Goal: Information Seeking & Learning: Learn about a topic

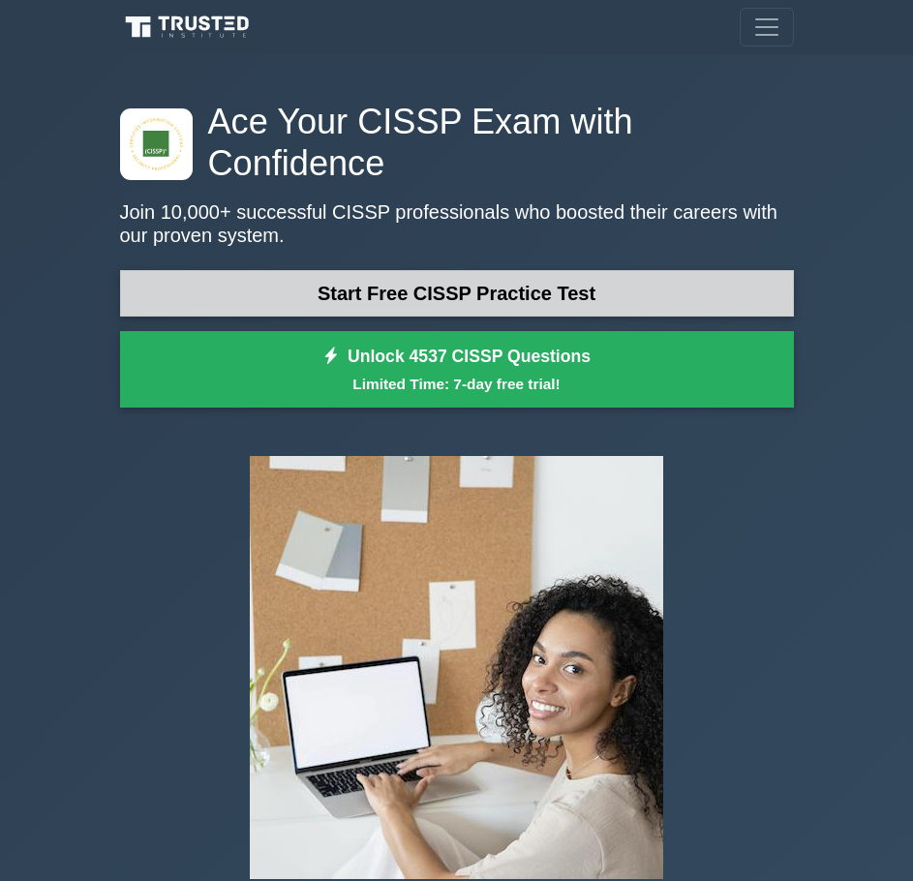
click at [501, 270] on link "Start Free CISSP Practice Test" at bounding box center [457, 293] width 674 height 46
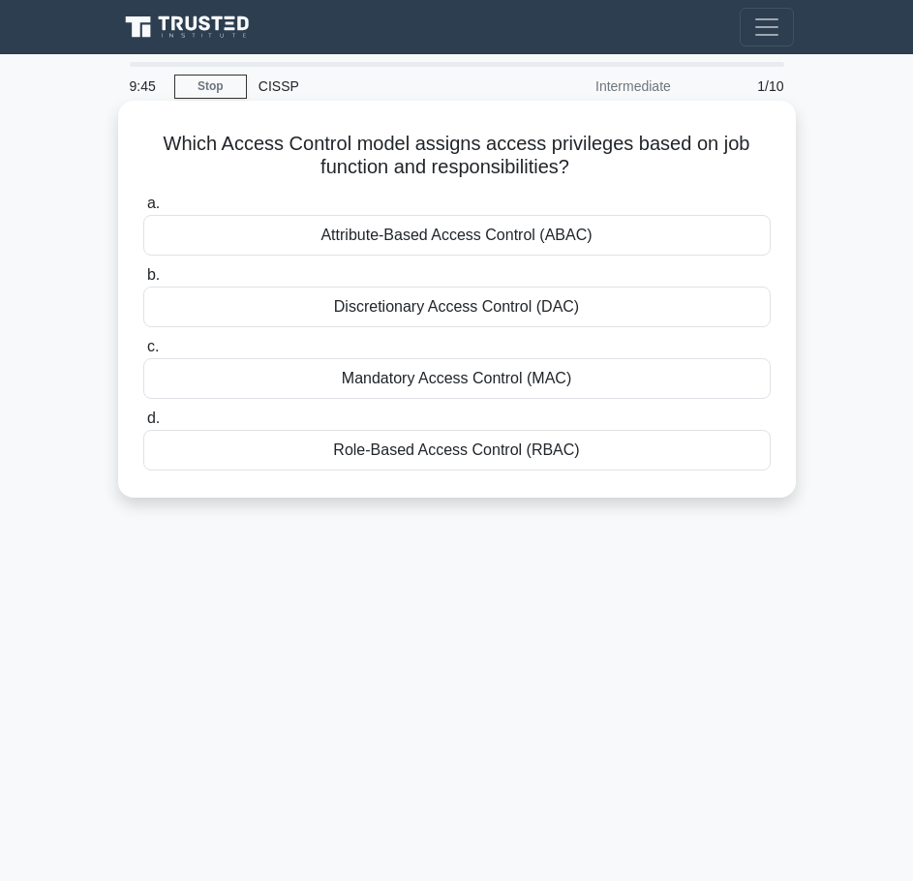
drag, startPoint x: 171, startPoint y: 137, endPoint x: 585, endPoint y: 172, distance: 415.1
click at [585, 172] on h5 "Which Access Control model assigns access privileges based on job function and …" at bounding box center [456, 156] width 631 height 48
click at [569, 381] on div "Mandatory Access Control (MAC)" at bounding box center [457, 378] width 628 height 41
click at [143, 353] on input "c. Mandatory Access Control (MAC)" at bounding box center [143, 347] width 0 height 13
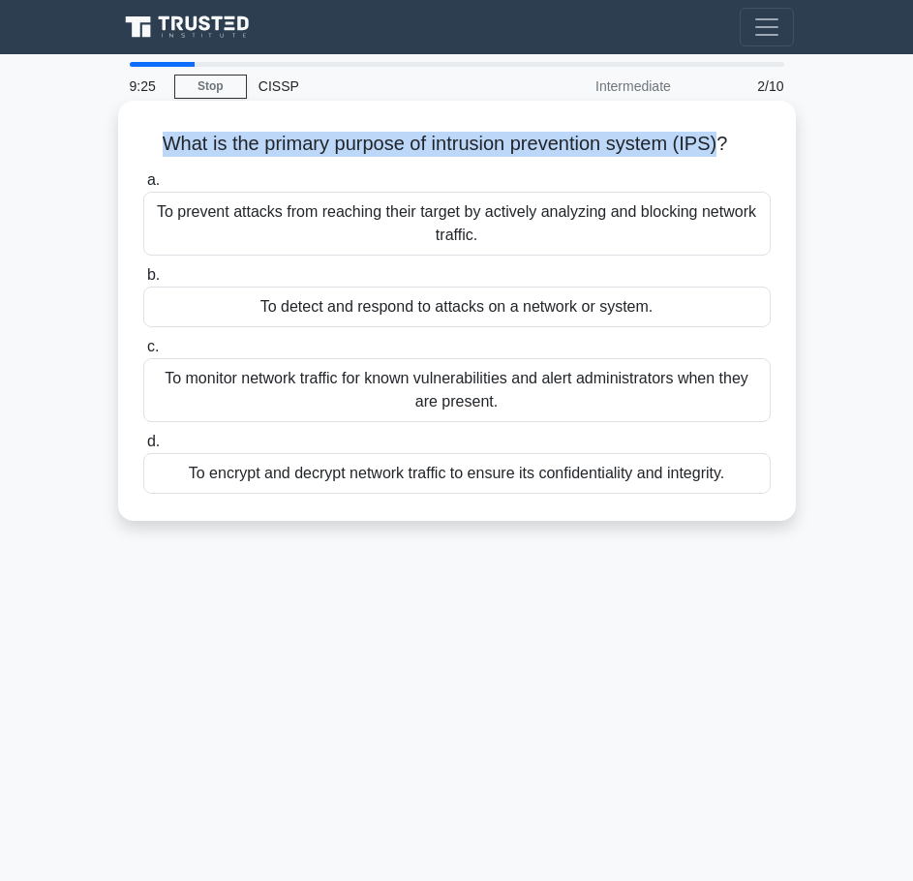
drag, startPoint x: 139, startPoint y: 136, endPoint x: 727, endPoint y: 145, distance: 587.9
click at [727, 145] on div "What is the primary purpose of intrusion prevention system (IPS)? .spinner_0XTQ…" at bounding box center [457, 310] width 662 height 405
drag, startPoint x: 148, startPoint y: 210, endPoint x: 735, endPoint y: 490, distance: 650.2
click at [739, 500] on div "What is the primary purpose of intrusion prevention system (IPS)? .spinner_0XTQ…" at bounding box center [457, 310] width 662 height 405
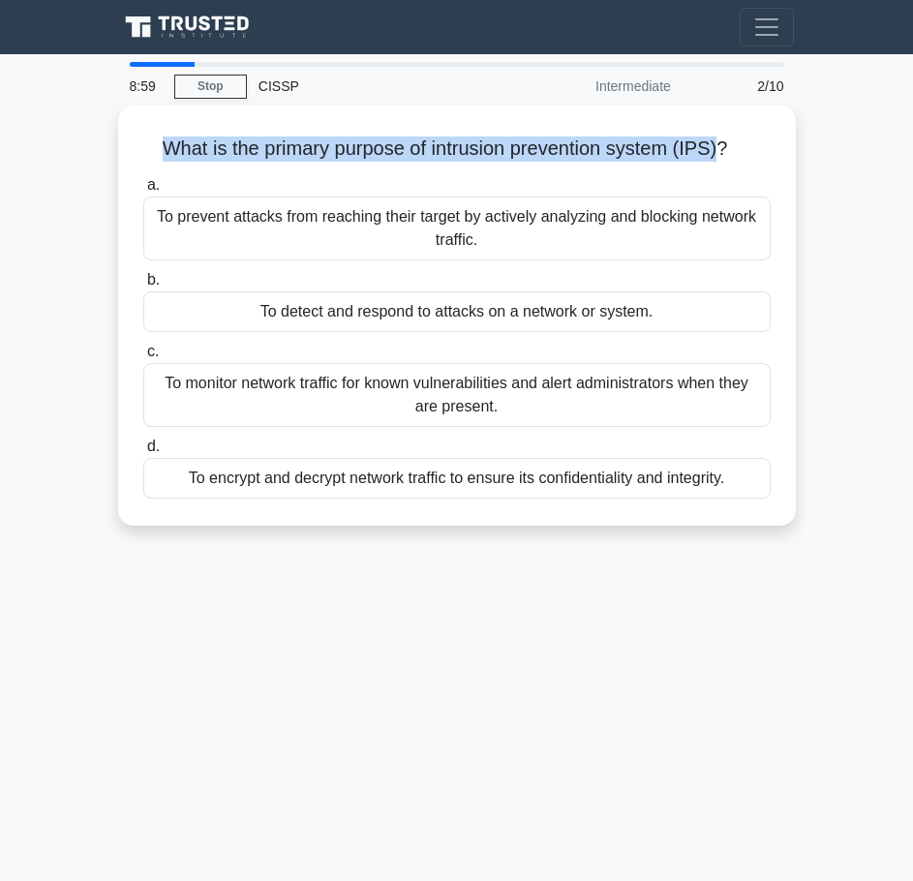
click at [629, 691] on div "8:59 Stop CISSP Intermediate 2/10 What is the primary purpose of intrusion prev…" at bounding box center [456, 546] width 697 height 968
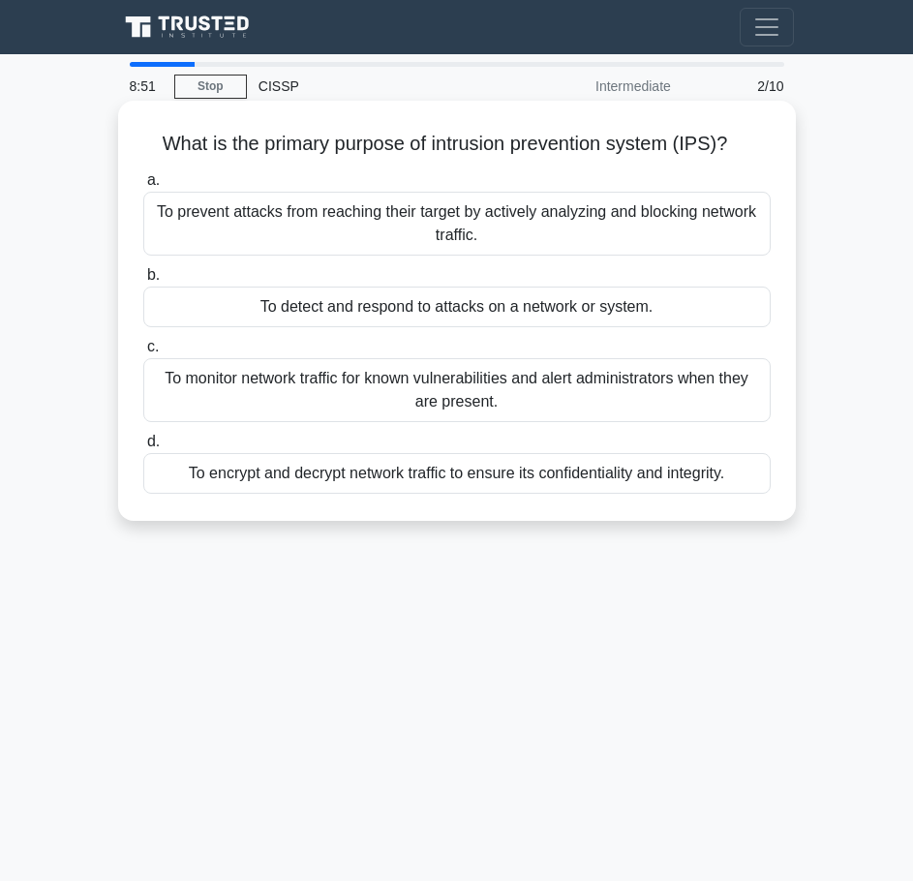
click at [338, 397] on div "To monitor network traffic for known vulnerabilities and alert administrators w…" at bounding box center [457, 390] width 628 height 64
click at [143, 353] on input "c. To monitor network traffic for known vulnerabilities and alert administrator…" at bounding box center [143, 347] width 0 height 13
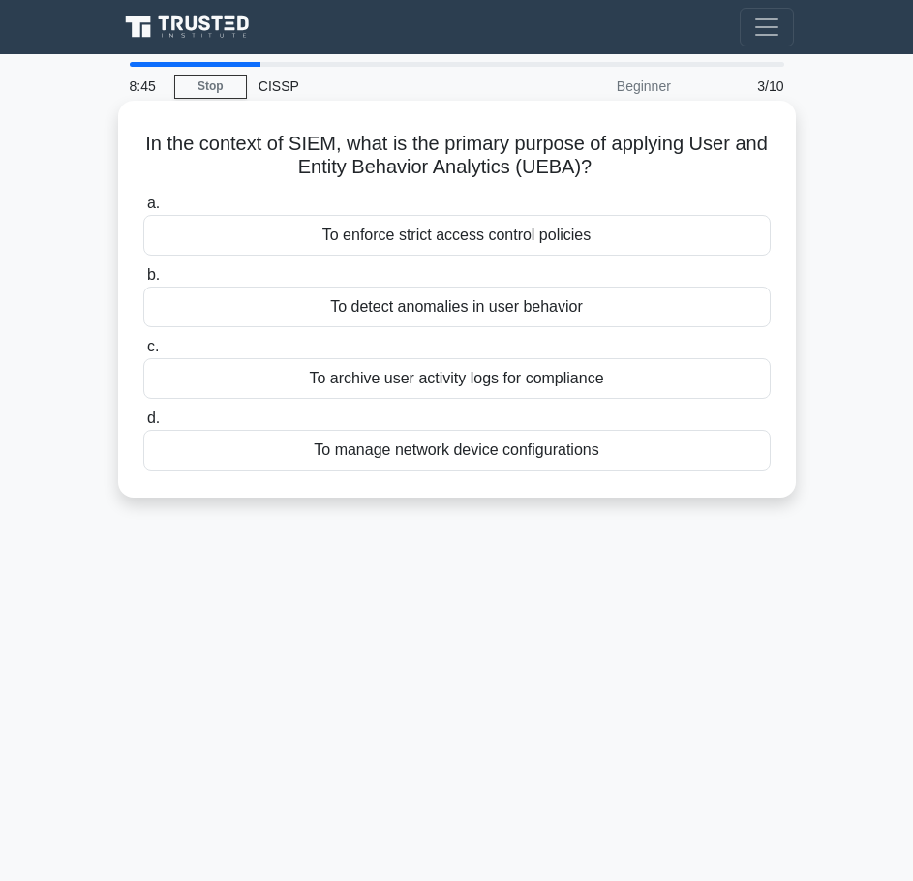
drag, startPoint x: 160, startPoint y: 134, endPoint x: 625, endPoint y: 182, distance: 467.4
click at [625, 182] on div "In the context of SIEM, what is the primary purpose of applying User and Entity…" at bounding box center [457, 299] width 662 height 382
click at [516, 311] on div "To detect anomalies in user behavior" at bounding box center [457, 307] width 628 height 41
click at [143, 282] on input "b. To detect anomalies in user behavior" at bounding box center [143, 275] width 0 height 13
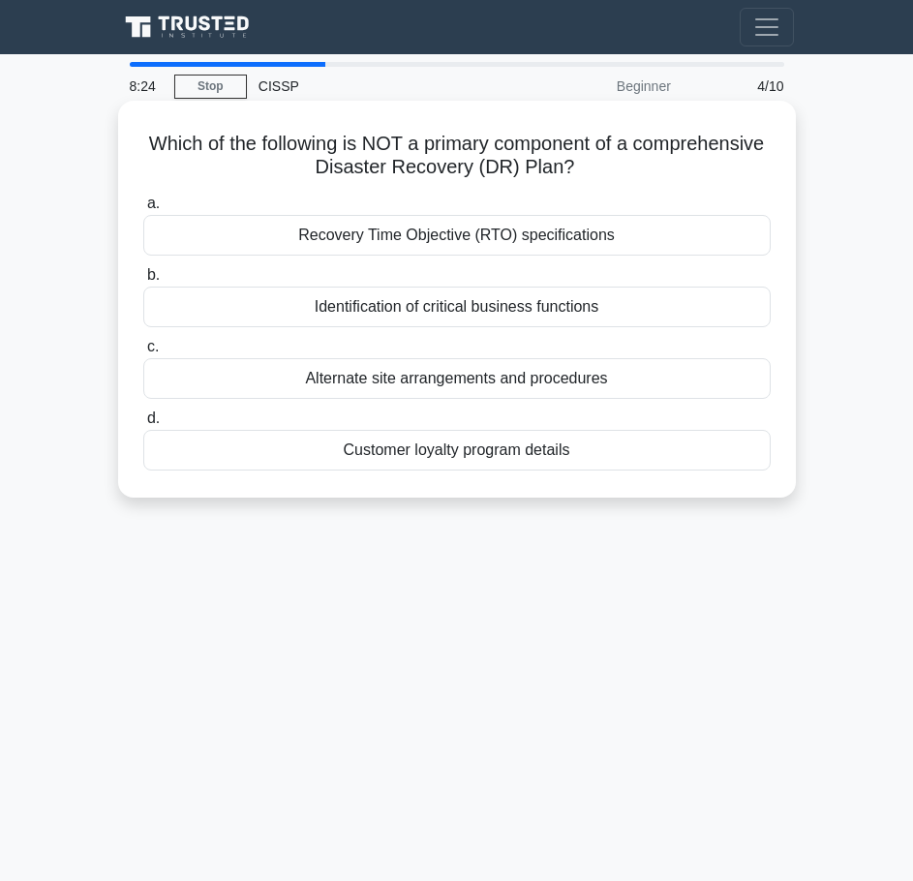
drag, startPoint x: 194, startPoint y: 139, endPoint x: 650, endPoint y: 175, distance: 457.5
click at [650, 175] on h5 "Which of the following is NOT a primary component of a comprehensive Disaster R…" at bounding box center [456, 156] width 631 height 48
click at [498, 303] on div "Identification of critical business functions" at bounding box center [457, 307] width 628 height 41
click at [143, 282] on input "b. Identification of critical business functions" at bounding box center [143, 275] width 0 height 13
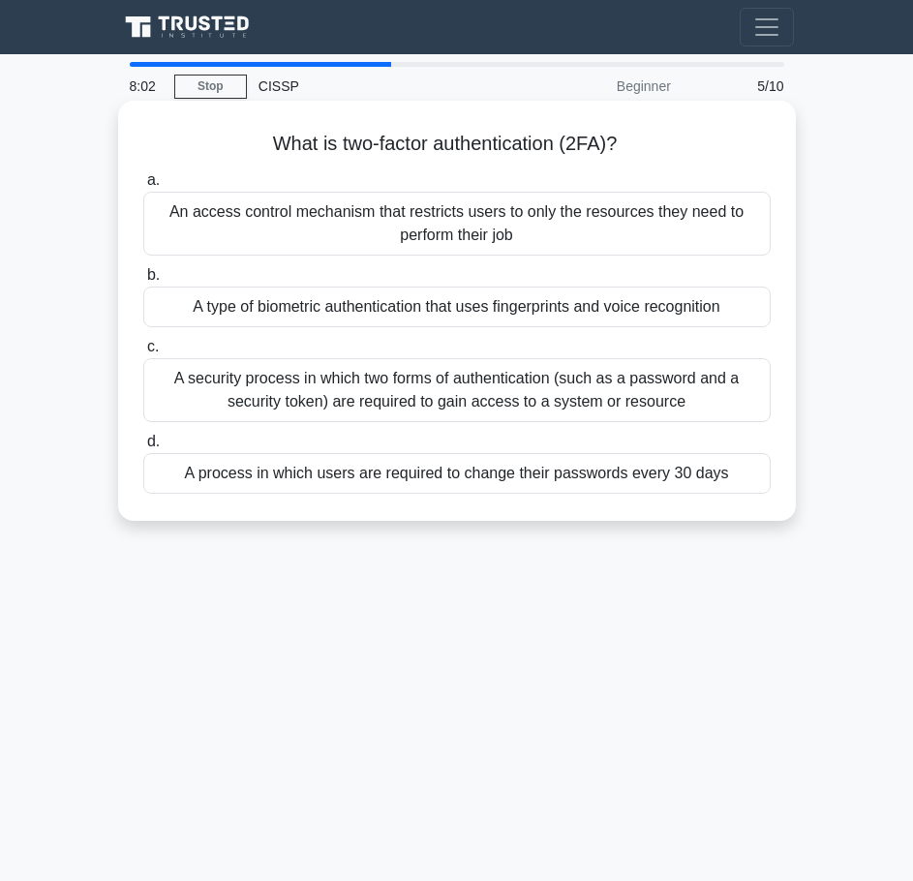
drag, startPoint x: 253, startPoint y: 133, endPoint x: 632, endPoint y: 146, distance: 379.9
click at [632, 146] on h5 "What is two-factor authentication (2FA)? .spinner_0XTQ{transform-origin:center;…" at bounding box center [456, 144] width 631 height 25
drag, startPoint x: 171, startPoint y: 202, endPoint x: 740, endPoint y: 476, distance: 630.7
click at [740, 476] on div "a. An access control mechanism that restricts users to only the resources they …" at bounding box center [457, 331] width 651 height 333
click at [223, 378] on div "A security process in which two forms of authentication (such as a password and…" at bounding box center [457, 390] width 628 height 64
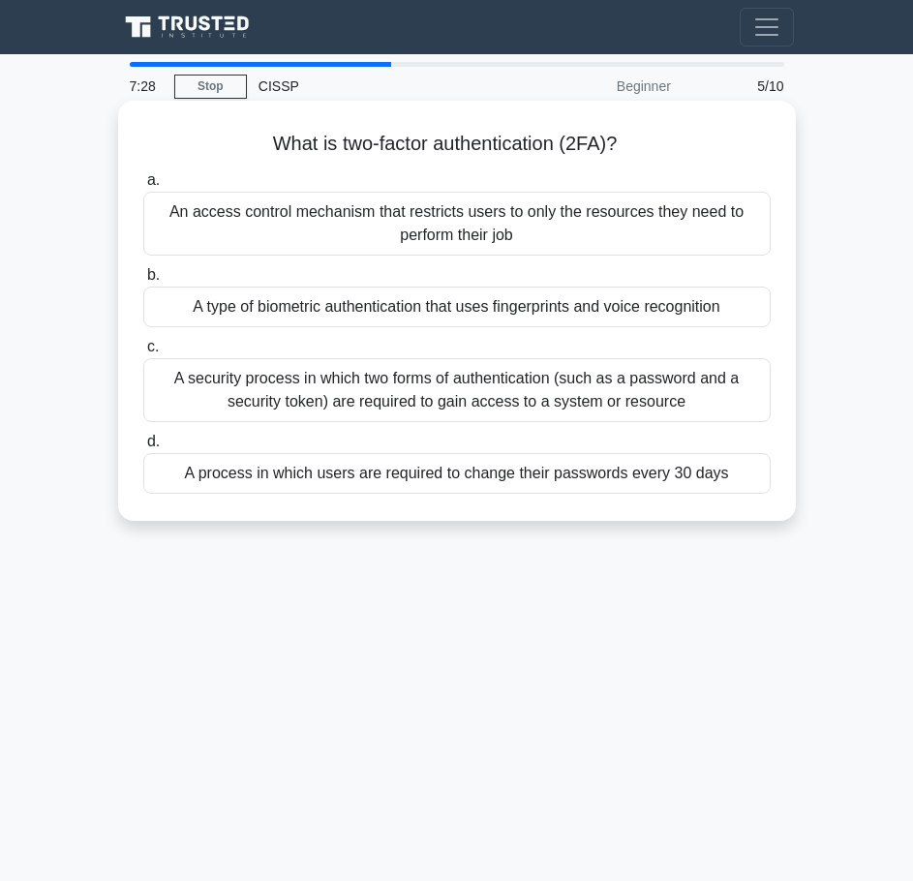
click at [143, 353] on input "c. A security process in which two forms of authentication (such as a password …" at bounding box center [143, 347] width 0 height 13
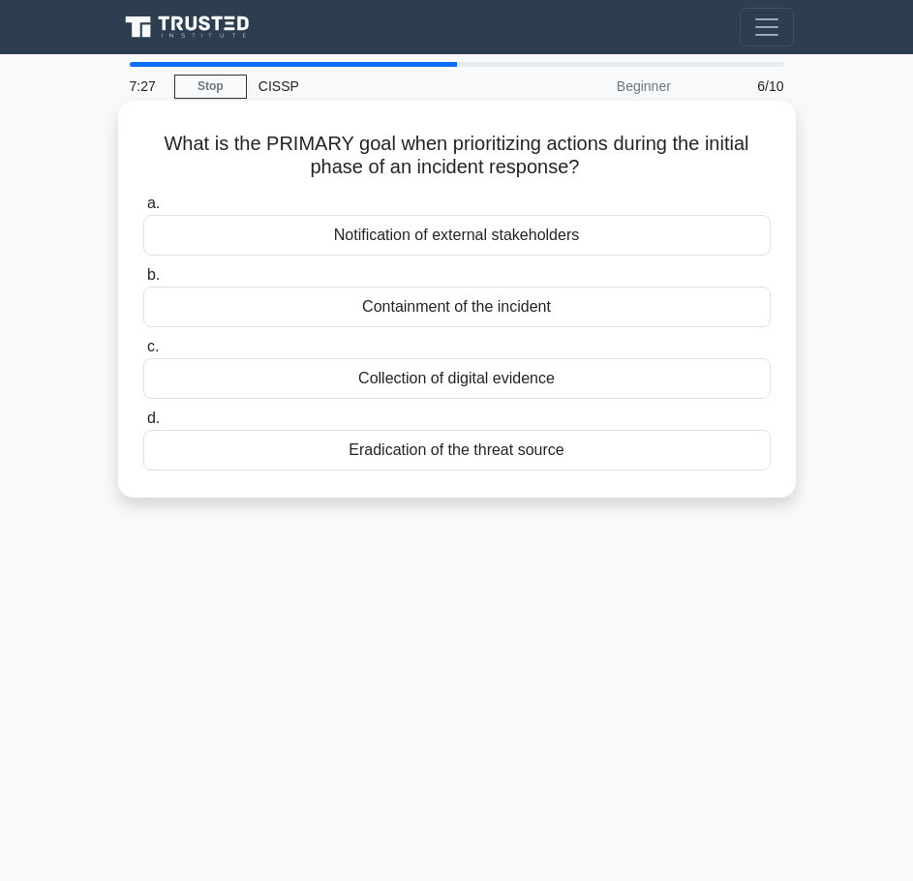
click at [239, 376] on div "Collection of digital evidence" at bounding box center [457, 378] width 628 height 41
click at [143, 353] on input "c. Collection of digital evidence" at bounding box center [143, 347] width 0 height 13
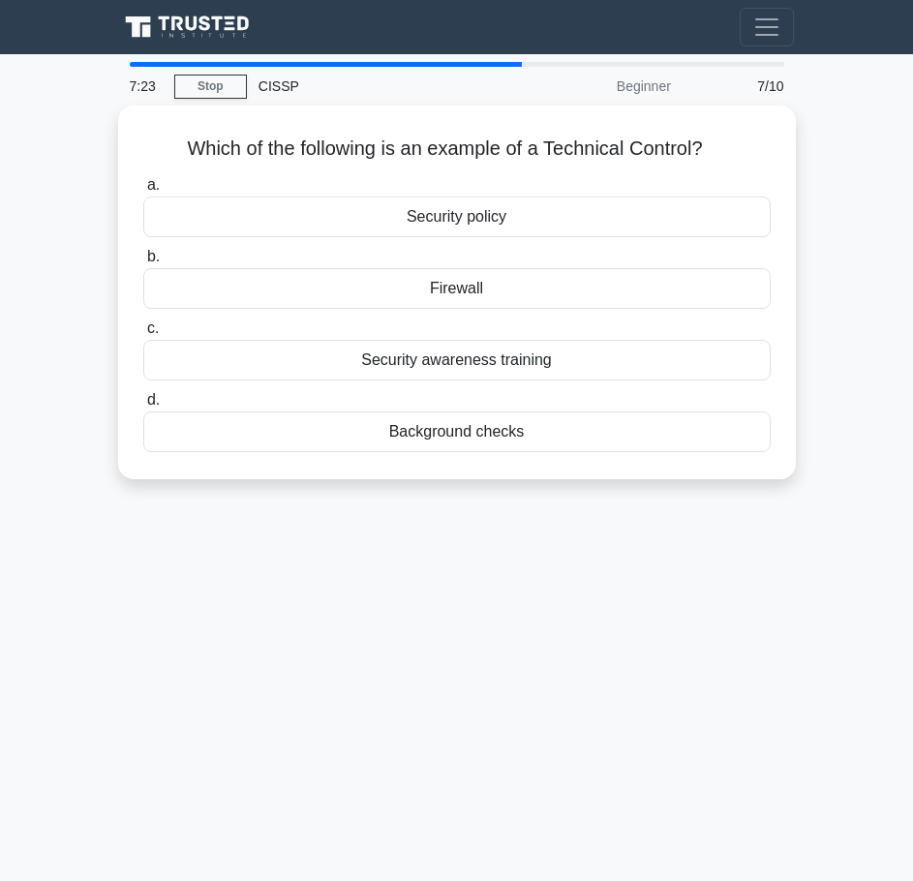
drag, startPoint x: 174, startPoint y: 137, endPoint x: 762, endPoint y: 138, distance: 587.9
click at [797, 138] on div "Which of the following is an example of a Technical Control? .spinner_0XTQ{tran…" at bounding box center [456, 304] width 697 height 397
drag, startPoint x: 309, startPoint y: 203, endPoint x: 595, endPoint y: 488, distance: 403.3
click at [595, 488] on div "Which of the following is an example of a Technical Control? .spinner_0XTQ{tran…" at bounding box center [456, 304] width 697 height 397
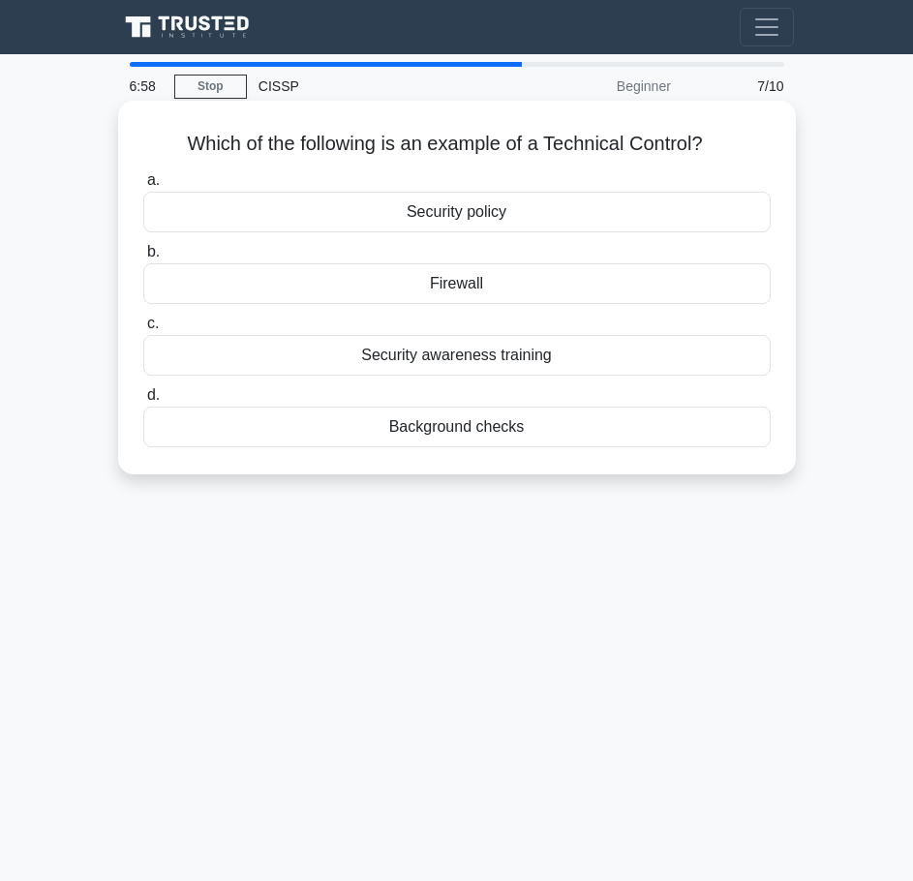
click at [513, 280] on div "Firewall" at bounding box center [457, 283] width 628 height 41
click at [143, 259] on input "b. Firewall" at bounding box center [143, 252] width 0 height 13
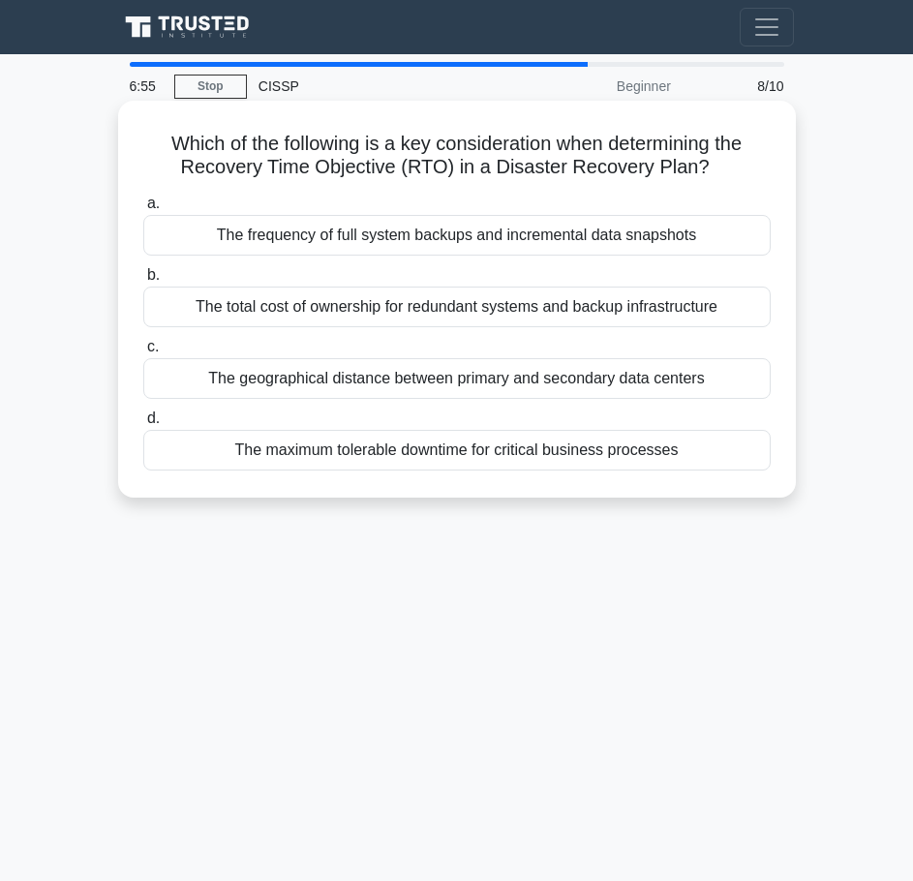
drag, startPoint x: 153, startPoint y: 130, endPoint x: 721, endPoint y: 164, distance: 568.5
click at [721, 164] on div "Which of the following is a key consideration when determining the Recovery Tim…" at bounding box center [457, 299] width 662 height 382
drag, startPoint x: 182, startPoint y: 221, endPoint x: 714, endPoint y: 489, distance: 595.5
click at [714, 489] on div "Which of the following is a key consideration when determining the Recovery Tim…" at bounding box center [457, 299] width 662 height 382
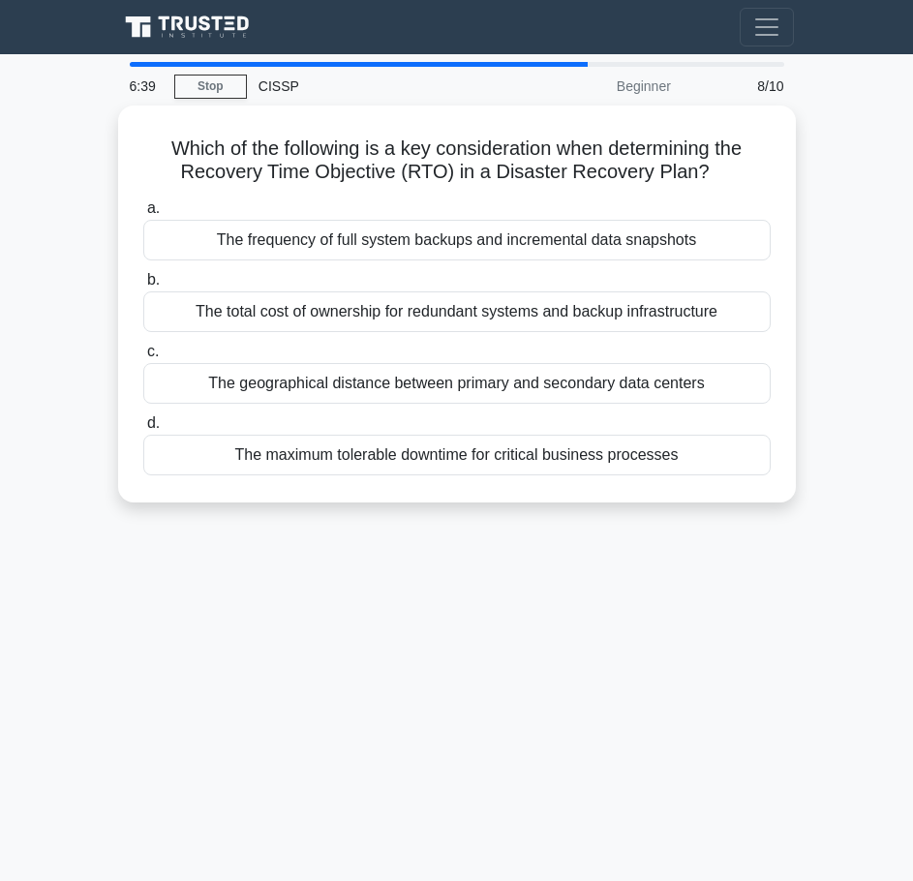
click at [732, 568] on div "6:39 Stop CISSP Beginner 8/10 Which of the following is a key consideration whe…" at bounding box center [456, 546] width 697 height 968
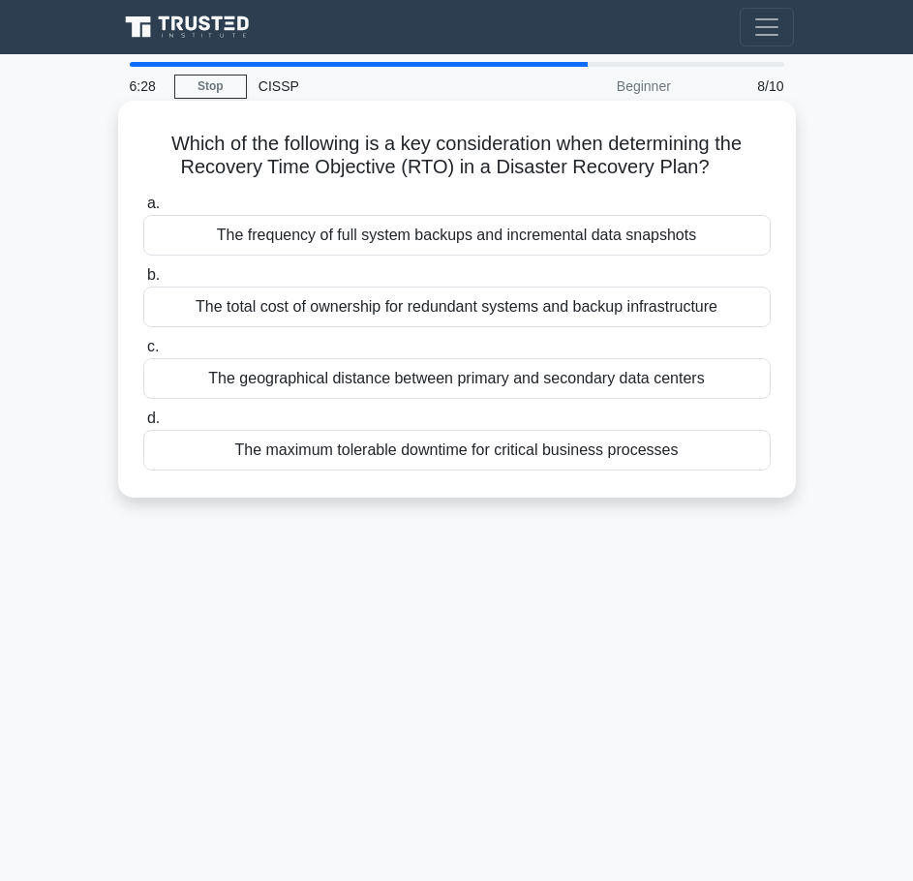
click at [337, 451] on div "The maximum tolerable downtime for critical business processes" at bounding box center [457, 450] width 628 height 41
click at [143, 425] on input "d. The maximum tolerable downtime for critical business processes" at bounding box center [143, 419] width 0 height 13
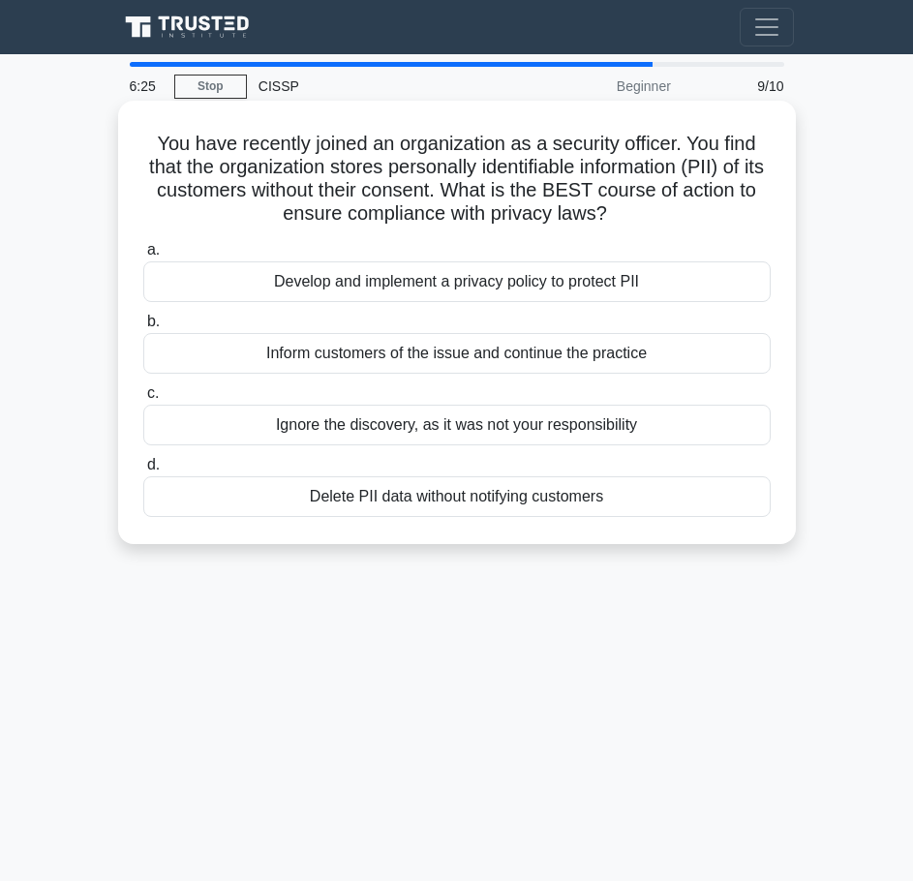
drag, startPoint x: 154, startPoint y: 142, endPoint x: 652, endPoint y: 210, distance: 502.4
click at [652, 210] on h5 "You have recently joined an organization as a security officer. You find that t…" at bounding box center [456, 179] width 631 height 95
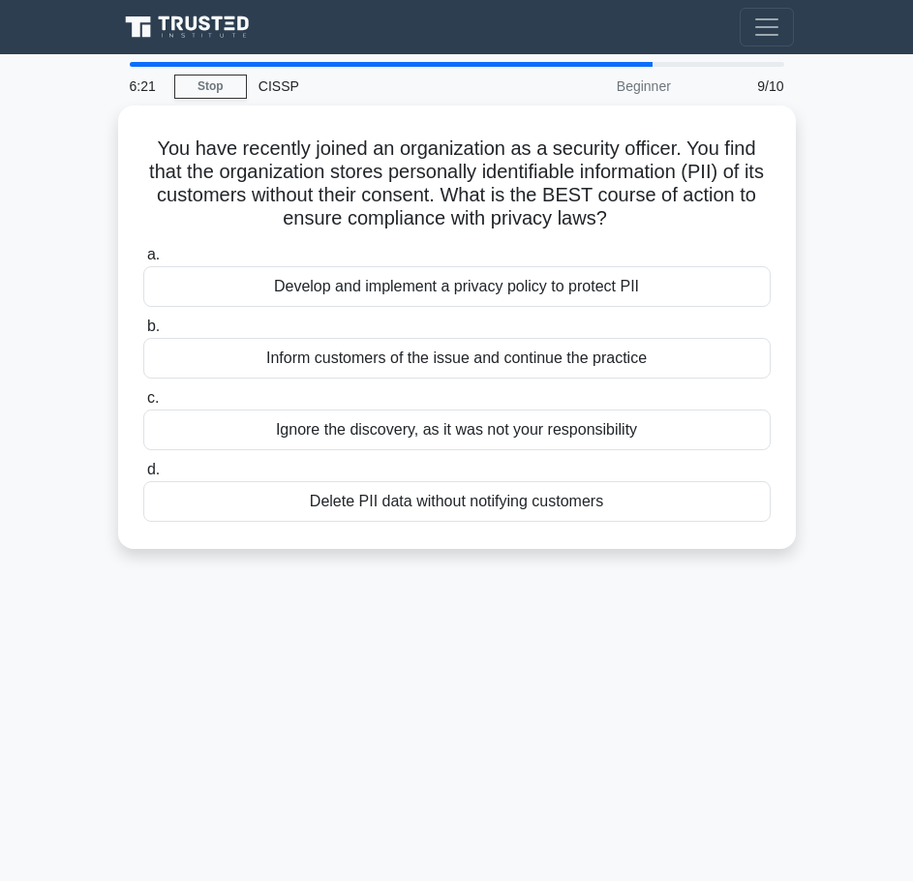
click at [318, 712] on div "6:21 Stop CISSP Beginner 9/10 You have recently joined an organization as a sec…" at bounding box center [456, 546] width 697 height 968
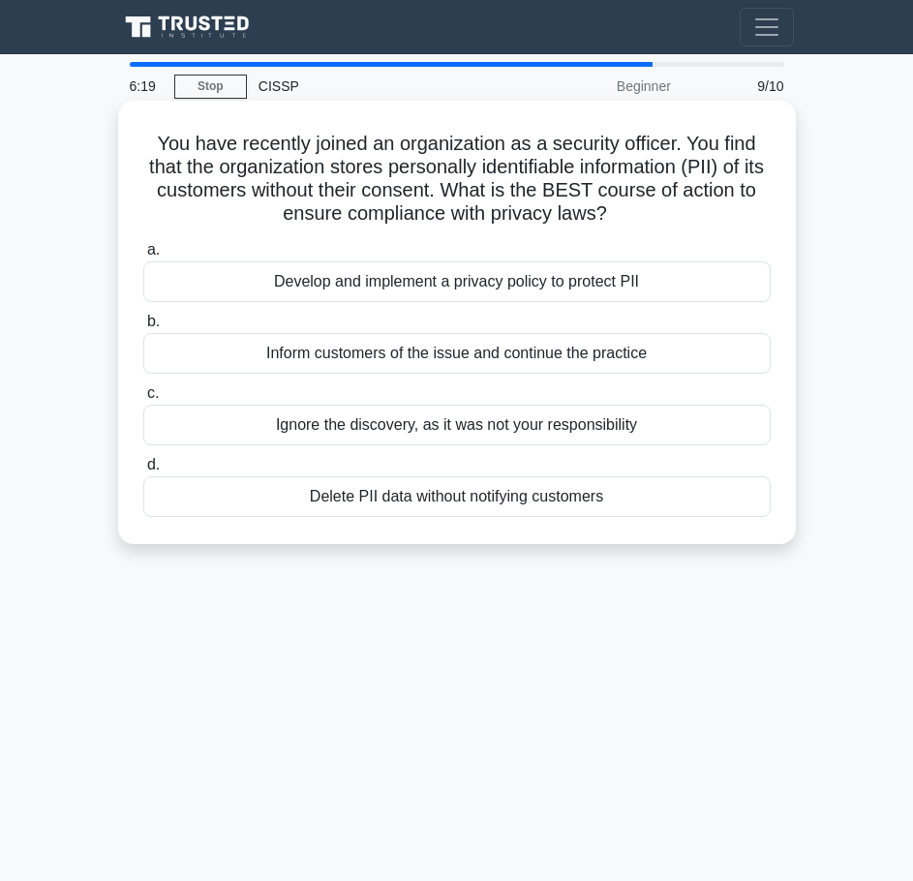
drag, startPoint x: 240, startPoint y: 276, endPoint x: 554, endPoint y: 487, distance: 378.2
click at [598, 531] on div "You have recently joined an organization as a security officer. You find that t…" at bounding box center [457, 322] width 662 height 428
drag, startPoint x: 128, startPoint y: 240, endPoint x: 141, endPoint y: 239, distance: 13.6
click at [137, 240] on div "You have recently joined an organization as a security officer. You find that t…" at bounding box center [457, 322] width 662 height 428
drag, startPoint x: 141, startPoint y: 239, endPoint x: 566, endPoint y: 430, distance: 465.1
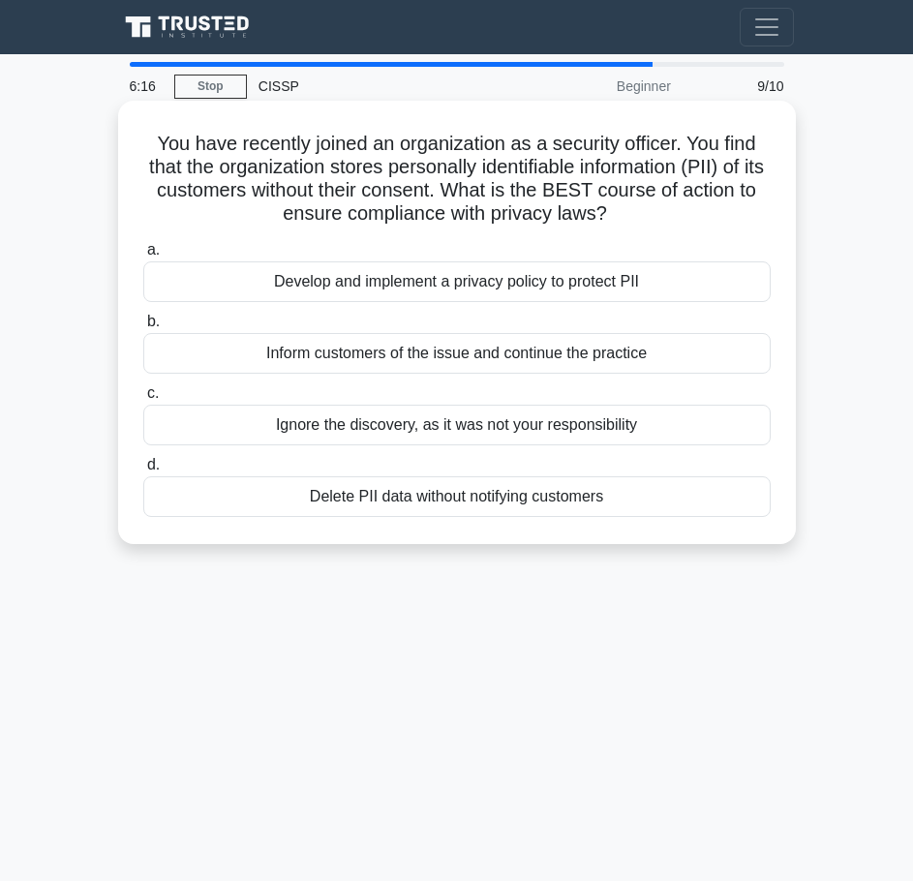
click at [615, 495] on div "a. Develop and implement a privacy policy to protect PII b. Inform customers of…" at bounding box center [457, 377] width 651 height 287
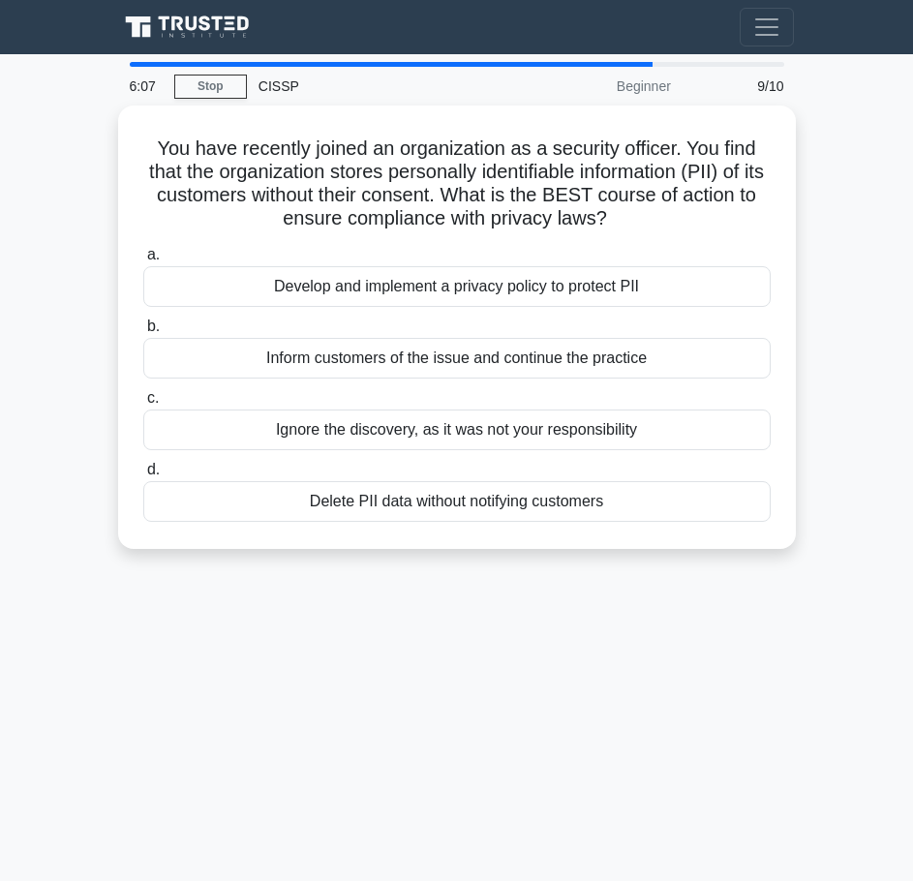
click at [619, 698] on div "6:07 Stop CISSP Beginner 9/10 You have recently joined an organization as a sec…" at bounding box center [456, 546] width 697 height 968
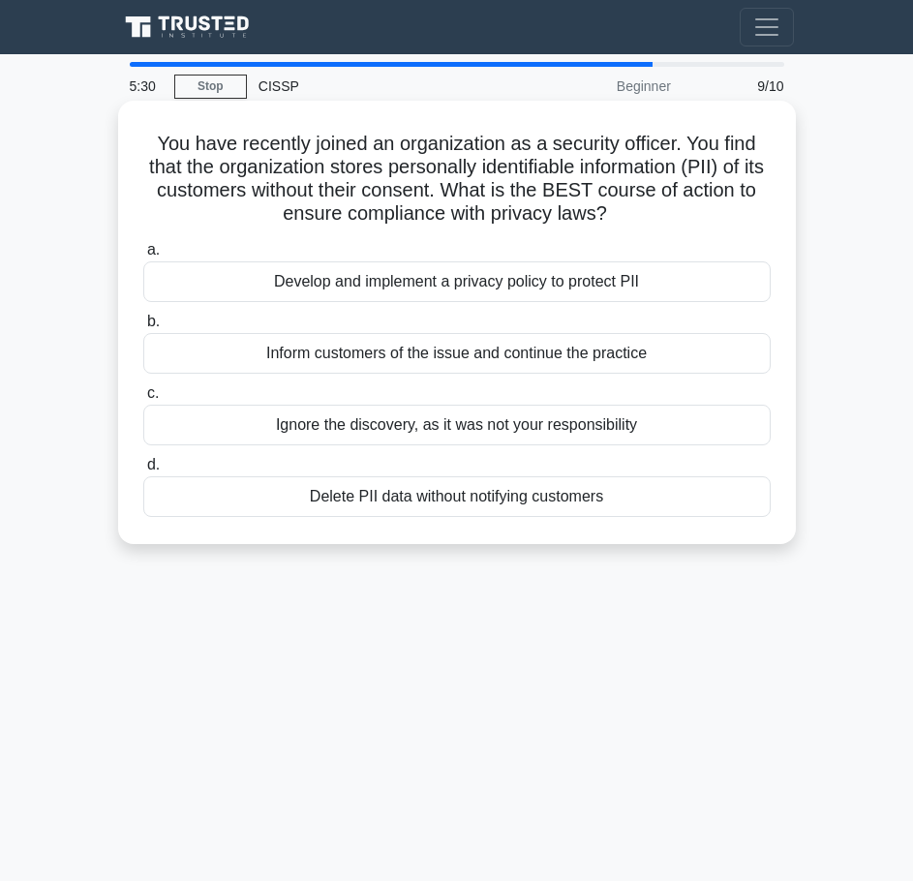
click at [349, 285] on div "Develop and implement a privacy policy to protect PII" at bounding box center [457, 281] width 628 height 41
click at [143, 257] on input "a. Develop and implement a privacy policy to protect PII" at bounding box center [143, 250] width 0 height 13
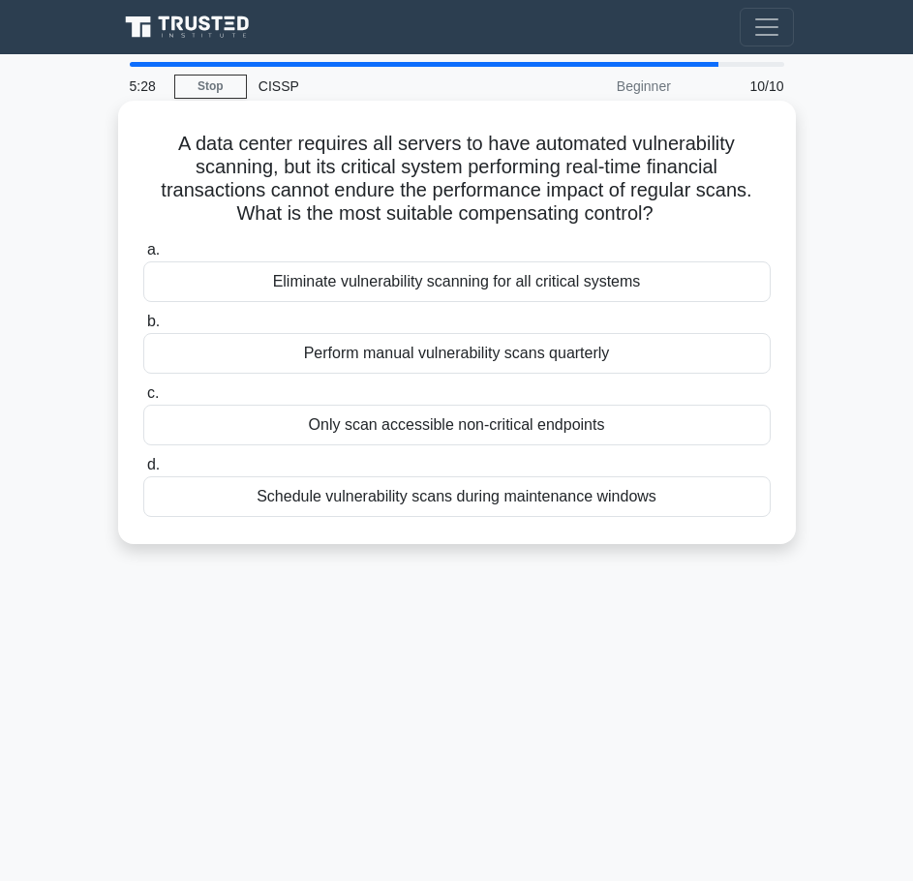
drag, startPoint x: 167, startPoint y: 130, endPoint x: 702, endPoint y: 212, distance: 541.8
click at [702, 212] on div "A data center requires all servers to have automated vulnerability scanning, bu…" at bounding box center [457, 322] width 662 height 428
drag, startPoint x: 138, startPoint y: 239, endPoint x: 696, endPoint y: 531, distance: 630.3
click at [701, 540] on div "A data center requires all servers to have automated vulnerability scanning, bu…" at bounding box center [457, 323] width 678 height 444
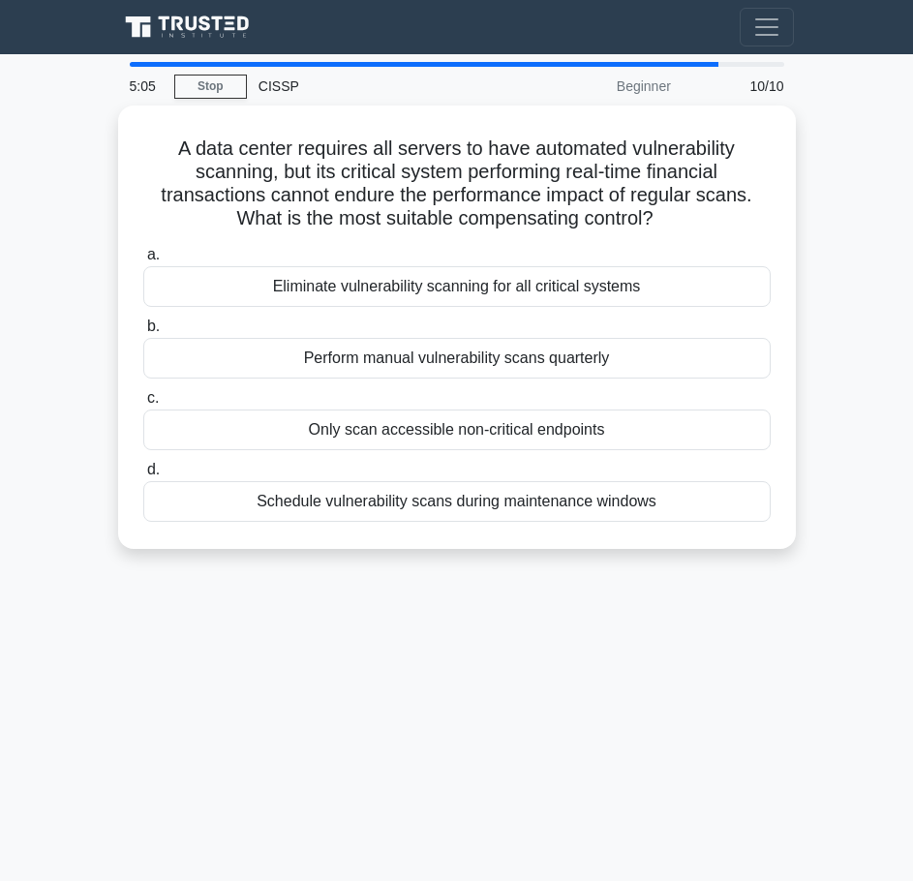
click at [432, 665] on div "5:05 Stop CISSP Beginner 10/10 A data center requires all servers to have autom…" at bounding box center [456, 546] width 697 height 968
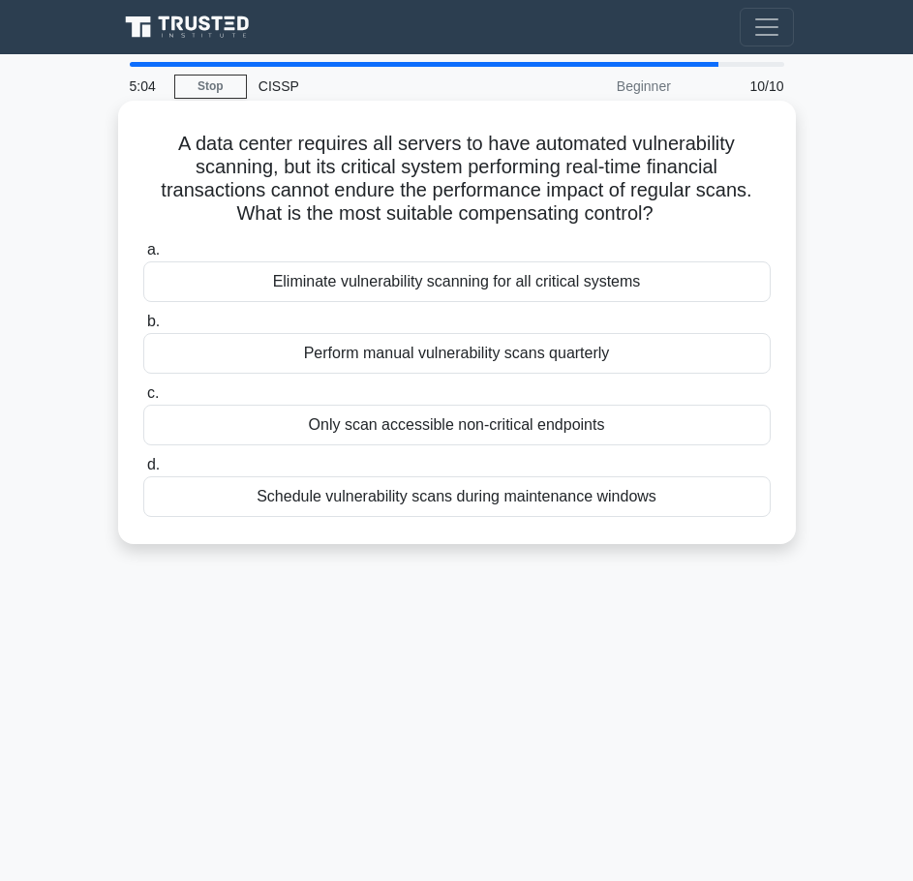
click at [399, 504] on div "Schedule vulnerability scans during maintenance windows" at bounding box center [457, 496] width 628 height 41
click at [143, 472] on input "d. Schedule vulnerability scans during maintenance windows" at bounding box center [143, 465] width 0 height 13
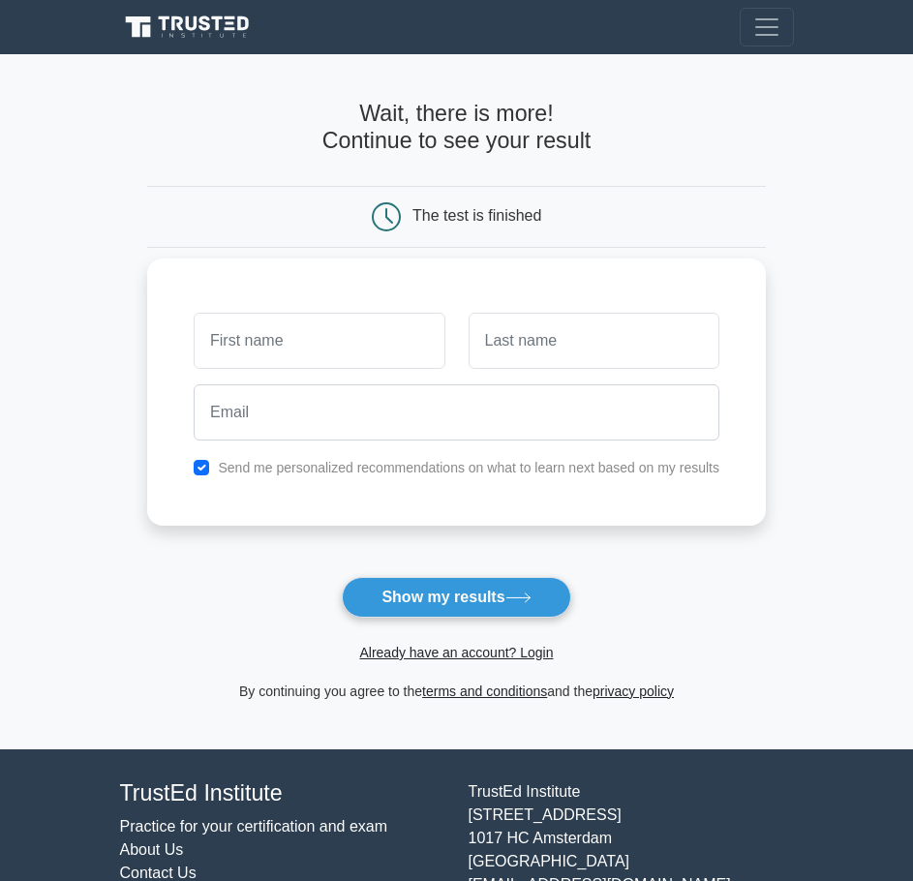
click at [272, 344] on input "text" at bounding box center [319, 341] width 251 height 56
type input "Md"
click at [556, 351] on input "text" at bounding box center [594, 341] width 251 height 56
type input "Ratul"
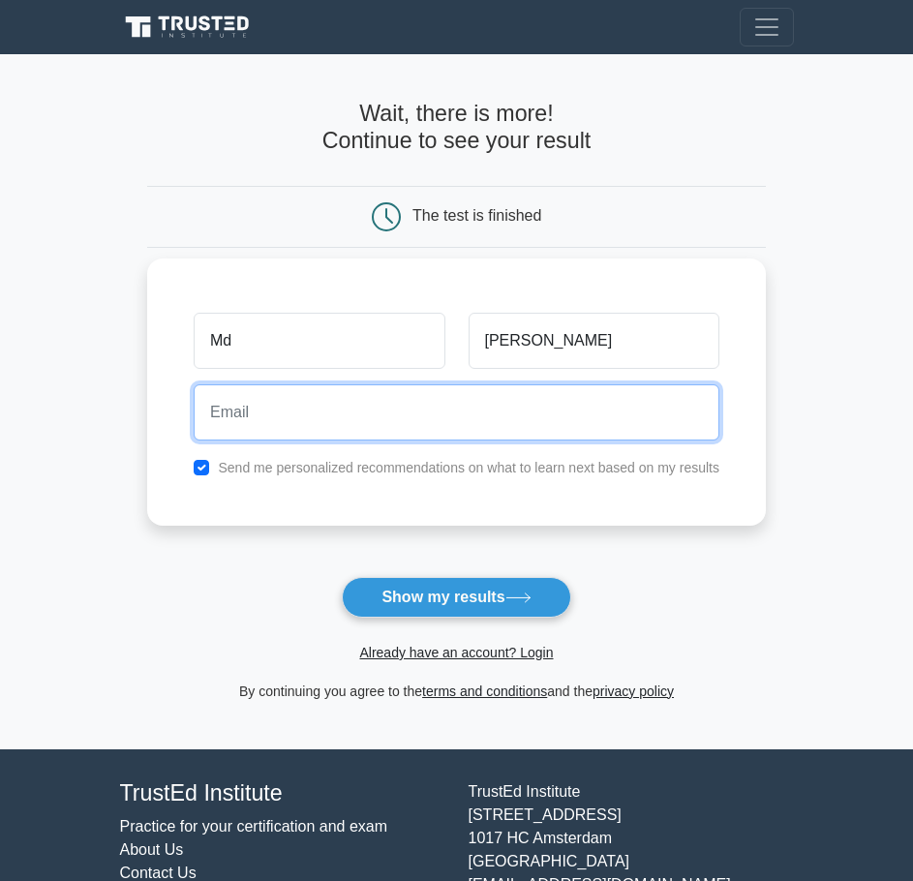
click at [279, 435] on input "email" at bounding box center [457, 412] width 526 height 56
click at [239, 409] on input "email" at bounding box center [457, 412] width 526 height 56
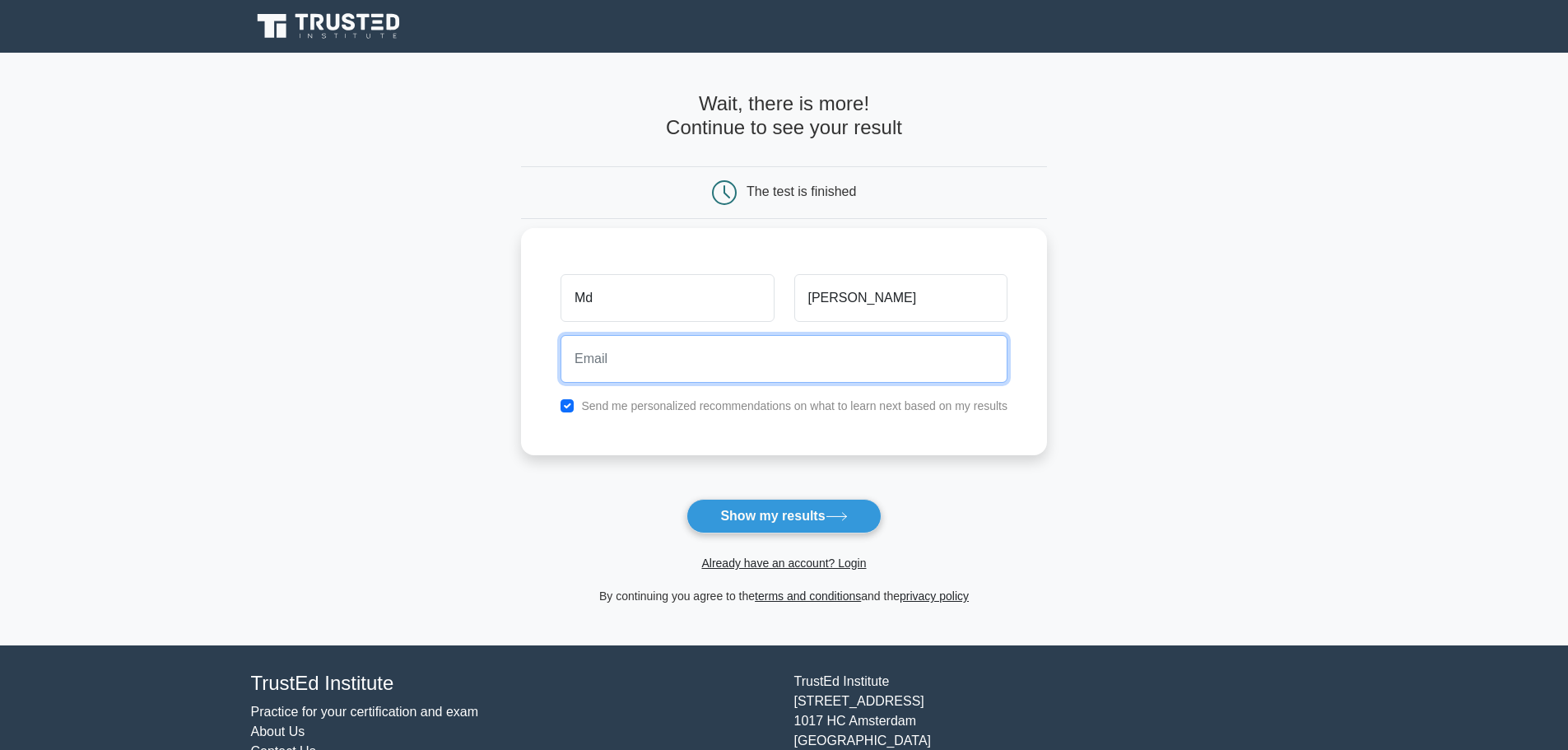
click at [639, 361] on input "email" at bounding box center [784, 359] width 447 height 48
paste input "r191273200611@gmail.com"
type input "r191273200611@gmail.com"
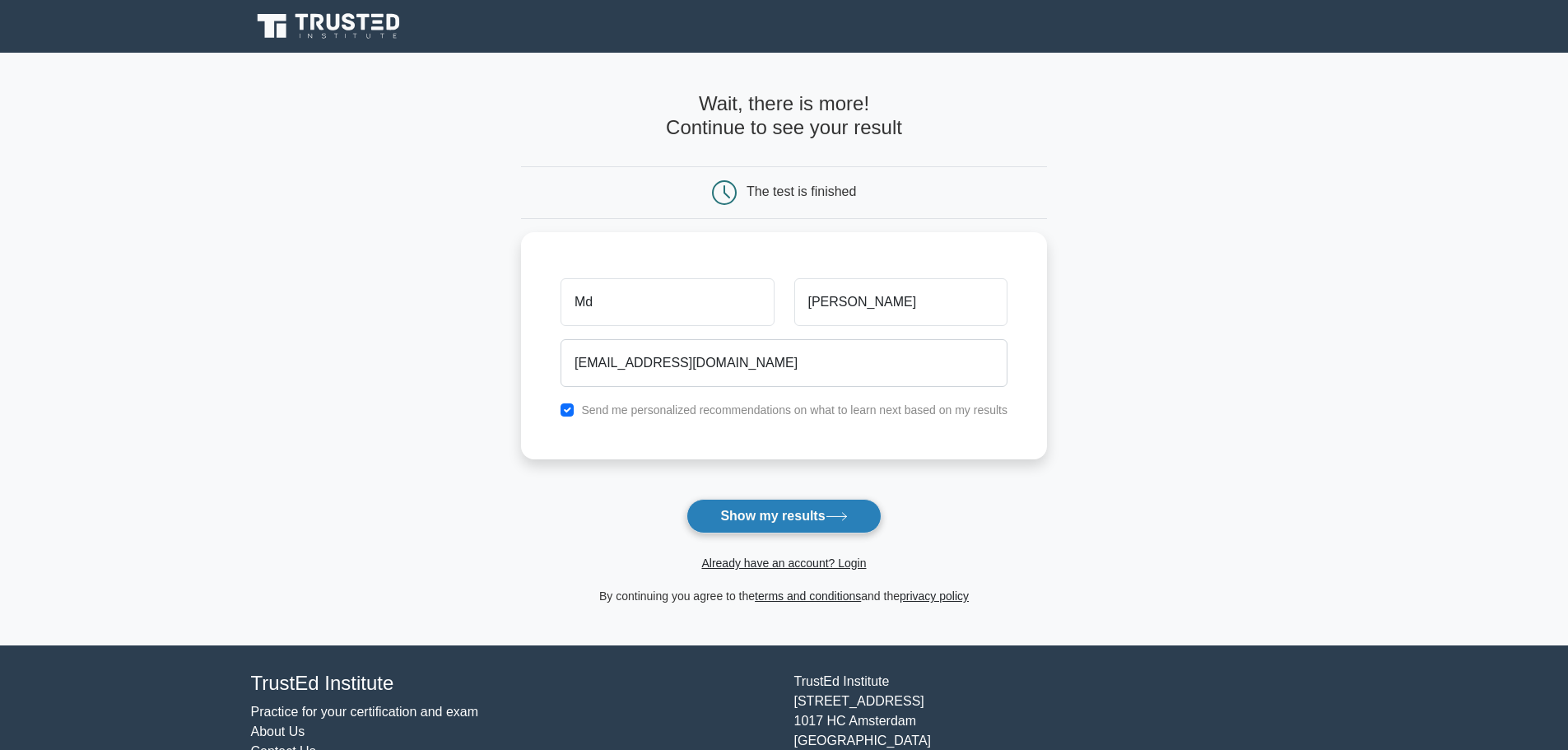
click at [775, 521] on button "Show my results" at bounding box center [784, 516] width 195 height 35
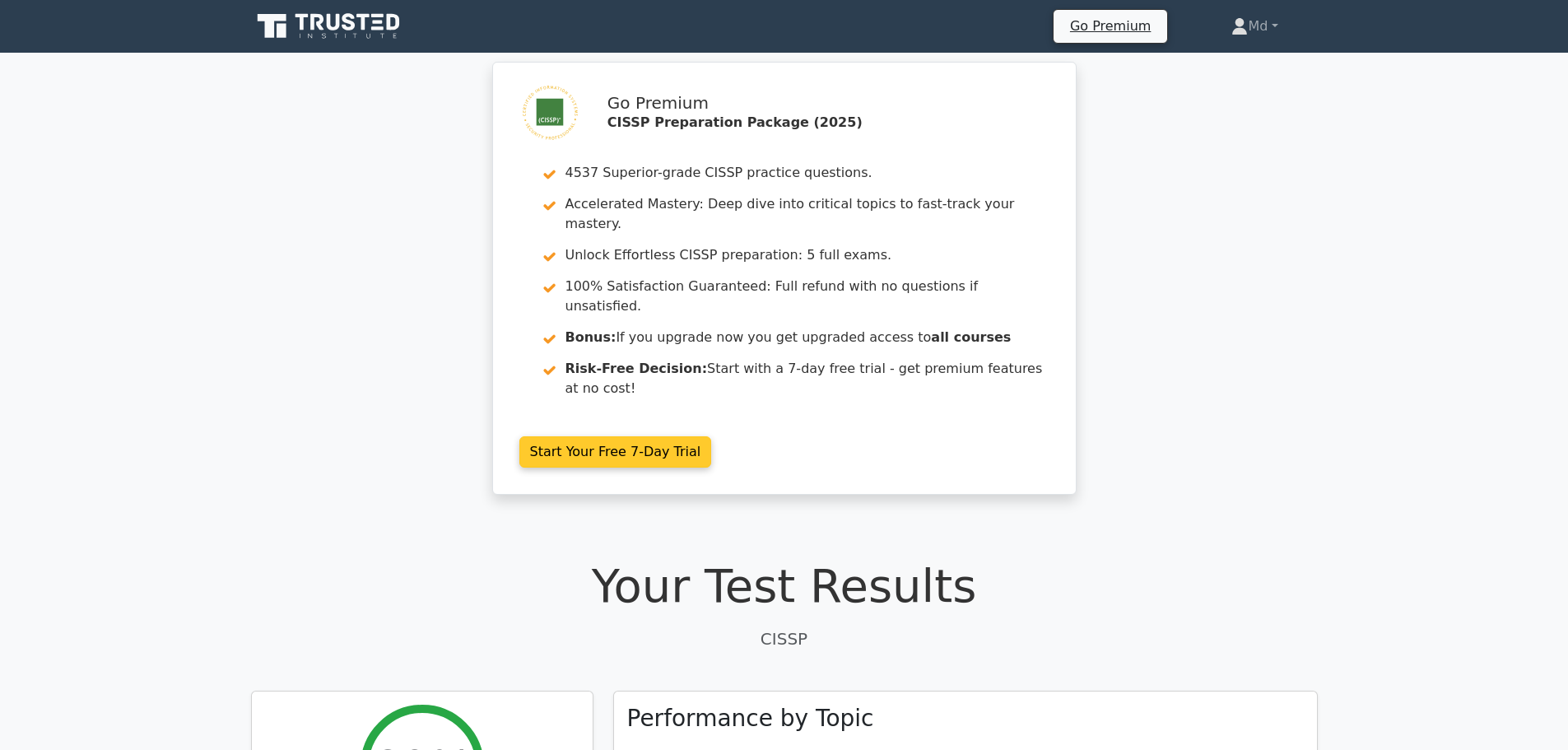
click at [626, 436] on link "Start Your Free 7-Day Trial" at bounding box center [615, 452] width 193 height 31
